Goal: Information Seeking & Learning: Learn about a topic

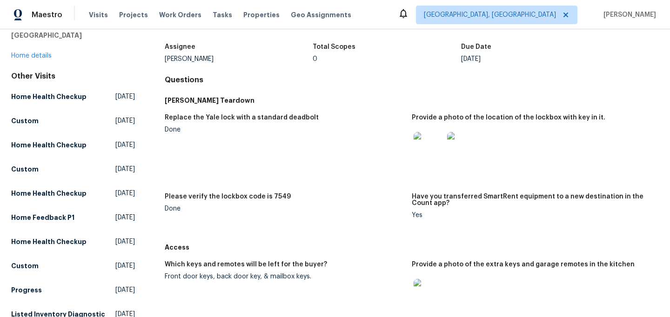
scroll to position [58, 0]
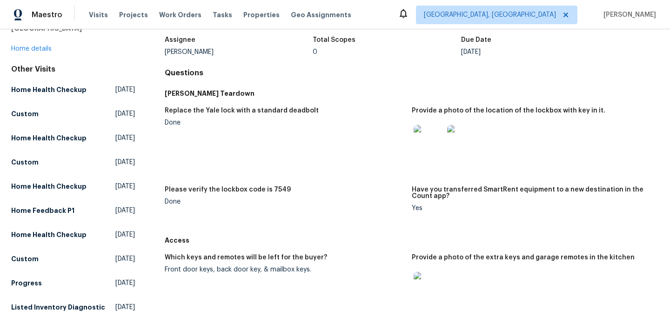
click at [423, 155] on img at bounding box center [429, 140] width 30 height 30
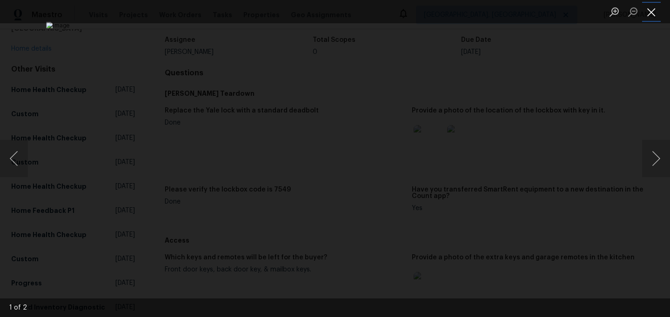
click at [652, 11] on button "Close lightbox" at bounding box center [651, 12] width 19 height 16
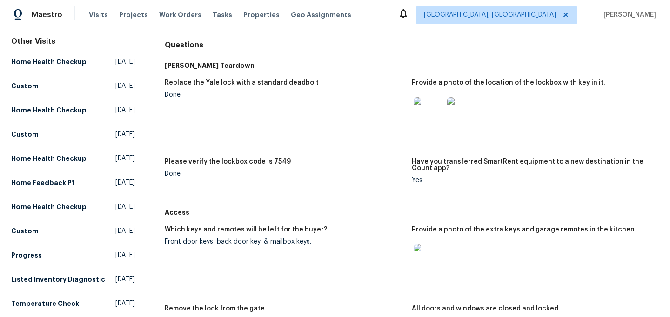
scroll to position [83, 0]
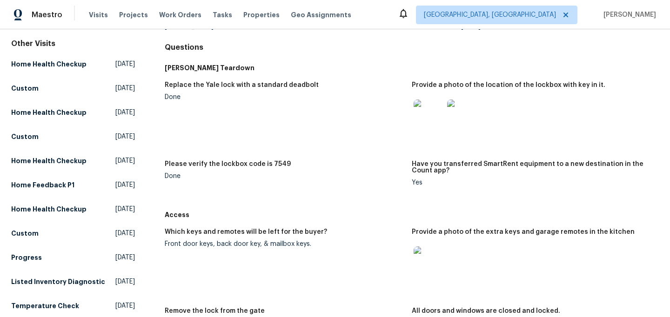
click at [434, 129] on img at bounding box center [429, 115] width 30 height 30
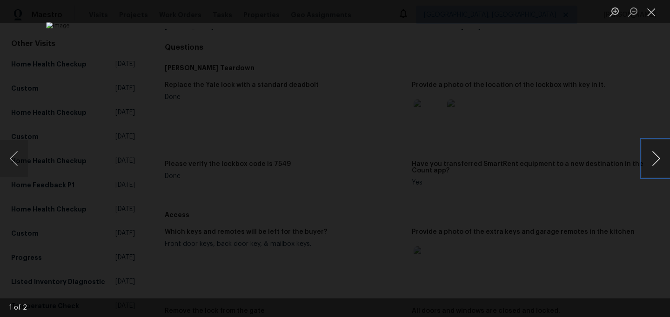
click at [657, 156] on button "Next image" at bounding box center [656, 158] width 28 height 37
click at [15, 160] on button "Previous image" at bounding box center [14, 158] width 28 height 37
click at [655, 159] on button "Next image" at bounding box center [656, 158] width 28 height 37
click at [653, 13] on button "Close lightbox" at bounding box center [651, 12] width 19 height 16
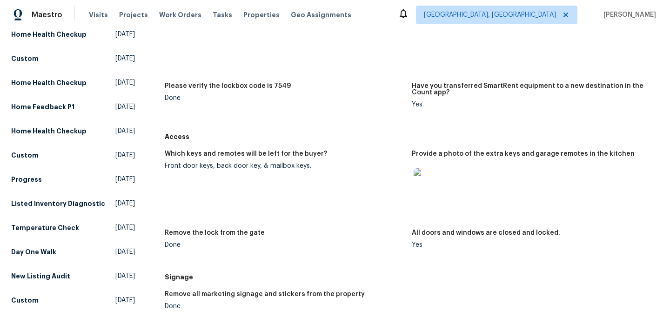
scroll to position [0, 0]
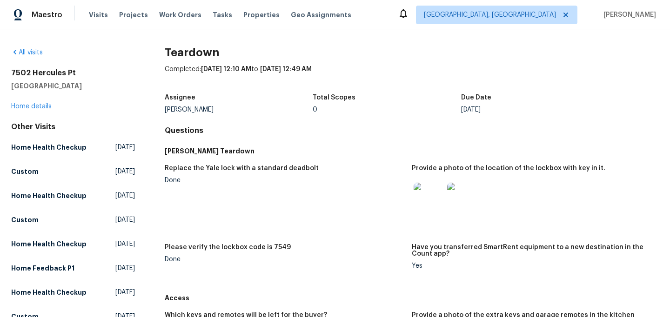
click at [454, 213] on img at bounding box center [462, 198] width 30 height 30
